Goal: Find specific page/section: Find specific page/section

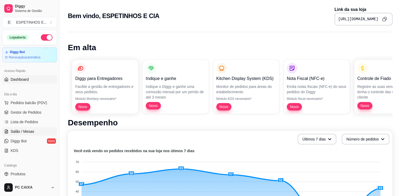
click at [23, 131] on span "Salão / Mesas" at bounding box center [23, 130] width 24 height 5
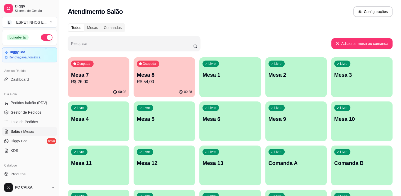
click at [23, 131] on span "Salão / Mesas" at bounding box center [23, 130] width 24 height 5
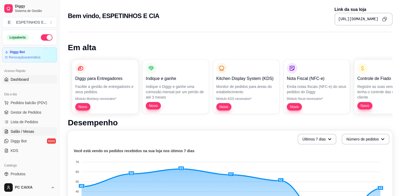
click at [24, 130] on span "Salão / Mesas" at bounding box center [23, 130] width 24 height 5
